Goal: Communication & Community: Answer question/provide support

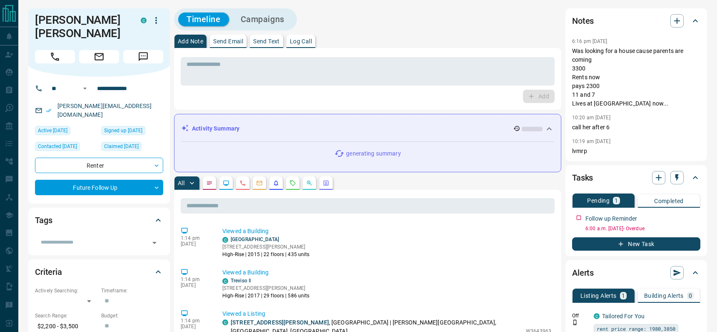
click at [231, 41] on p "Send Email" at bounding box center [228, 41] width 30 height 6
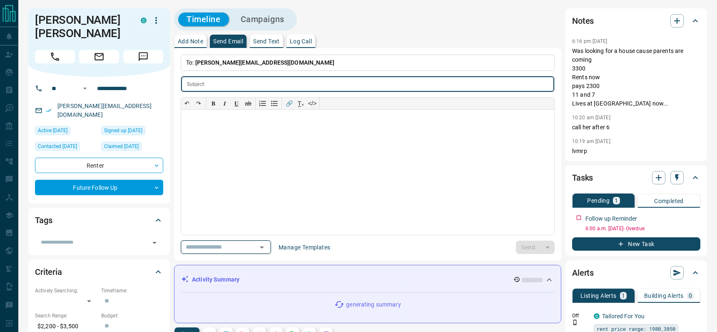
click at [264, 246] on icon "Open" at bounding box center [262, 247] width 4 height 2
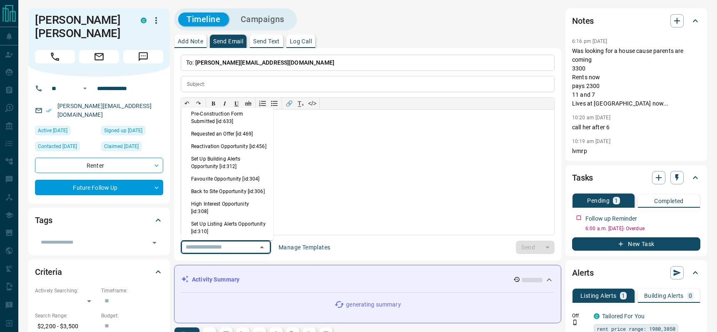
scroll to position [519, 0]
drag, startPoint x: 218, startPoint y: 208, endPoint x: 260, endPoint y: 204, distance: 42.2
click at [220, 197] on li "Back to Site Opportunity [id:306]" at bounding box center [227, 190] width 92 height 12
type input "**********"
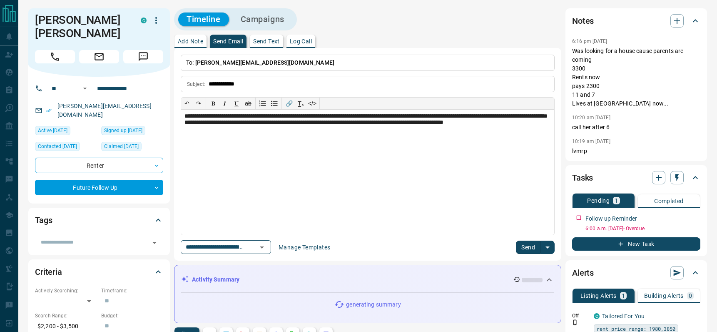
click at [530, 248] on button "Send" at bounding box center [528, 246] width 25 height 13
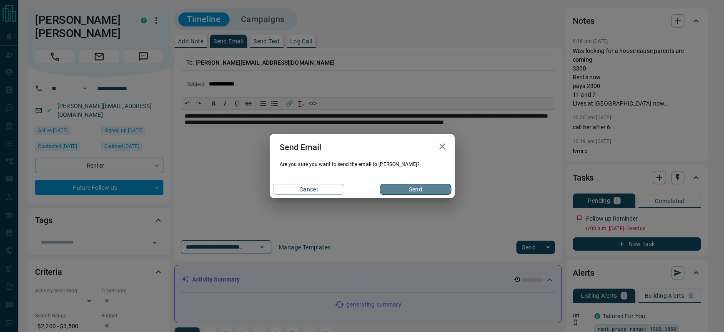
click at [427, 188] on button "Send" at bounding box center [415, 189] width 71 height 11
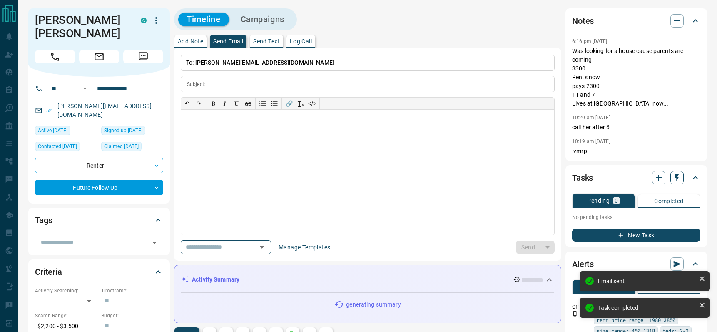
click at [676, 179] on icon "button" at bounding box center [677, 177] width 8 height 8
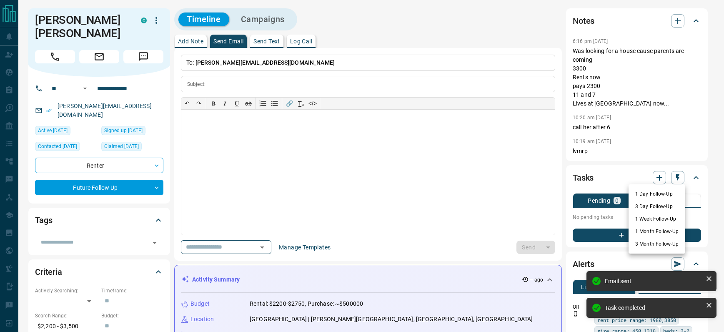
click at [665, 193] on li "1 Day Follow-Up" at bounding box center [656, 193] width 57 height 12
